Goal: Book appointment/travel/reservation

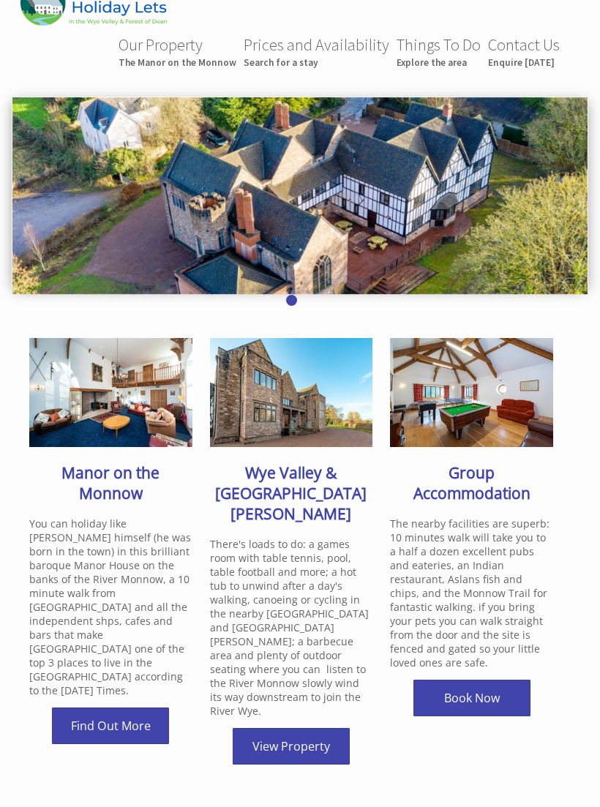
scroll to position [36, 0]
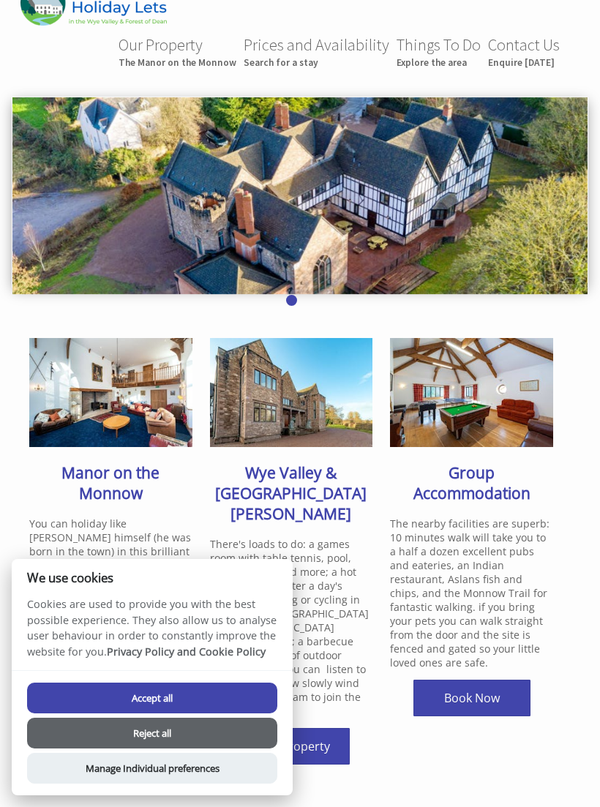
click at [205, 714] on button "Accept all" at bounding box center [152, 698] width 250 height 31
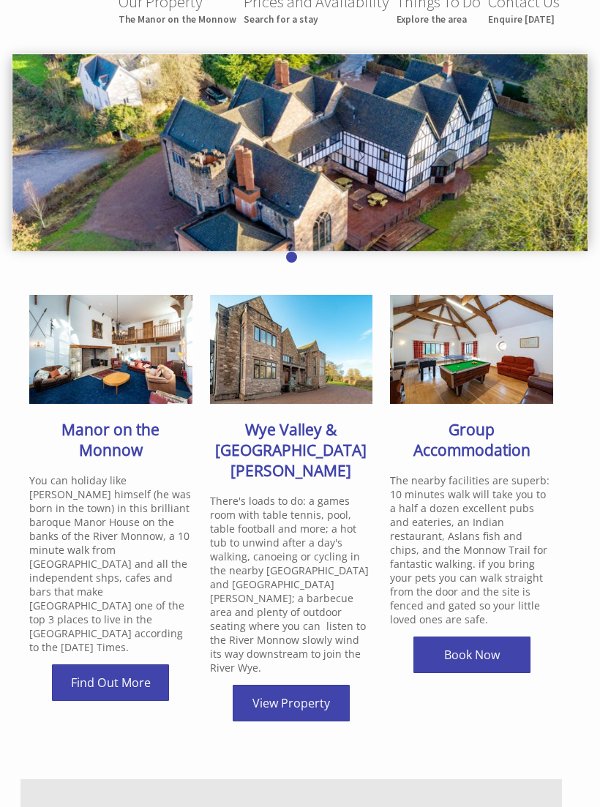
scroll to position [78, 0]
click at [122, 665] on link "Find Out More" at bounding box center [110, 683] width 117 height 37
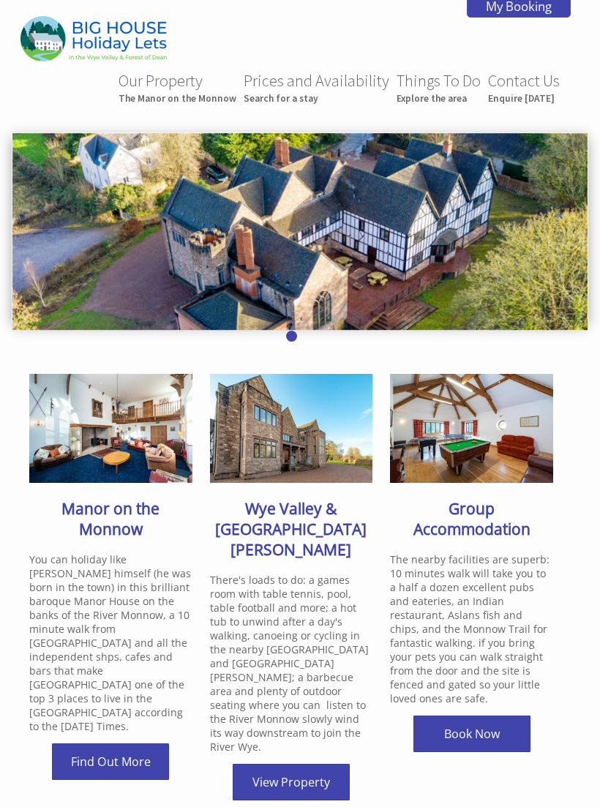
click at [319, 91] on link "Prices and Availability Search for a stay" at bounding box center [317, 87] width 146 height 34
click at [184, 94] on small "The Manor on the Monnow" at bounding box center [178, 98] width 118 height 12
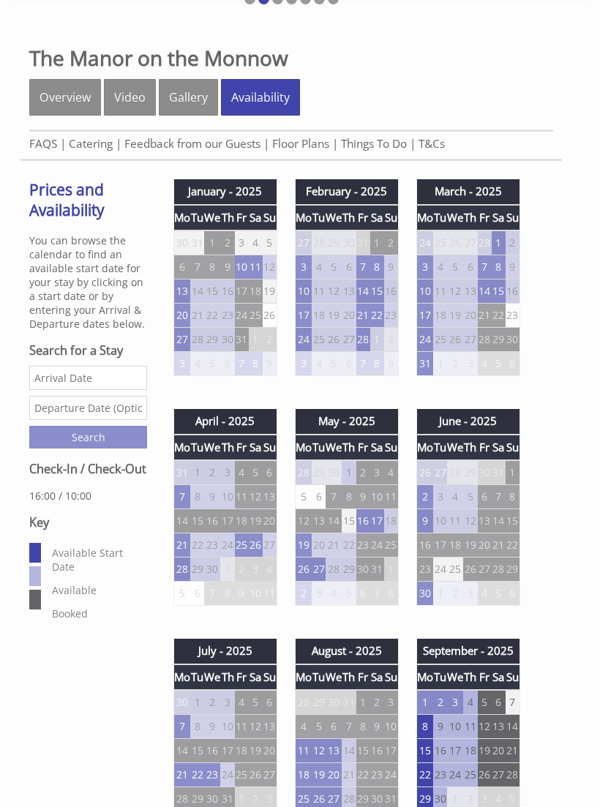
scroll to position [318, 0]
